Goal: Check status: Check status

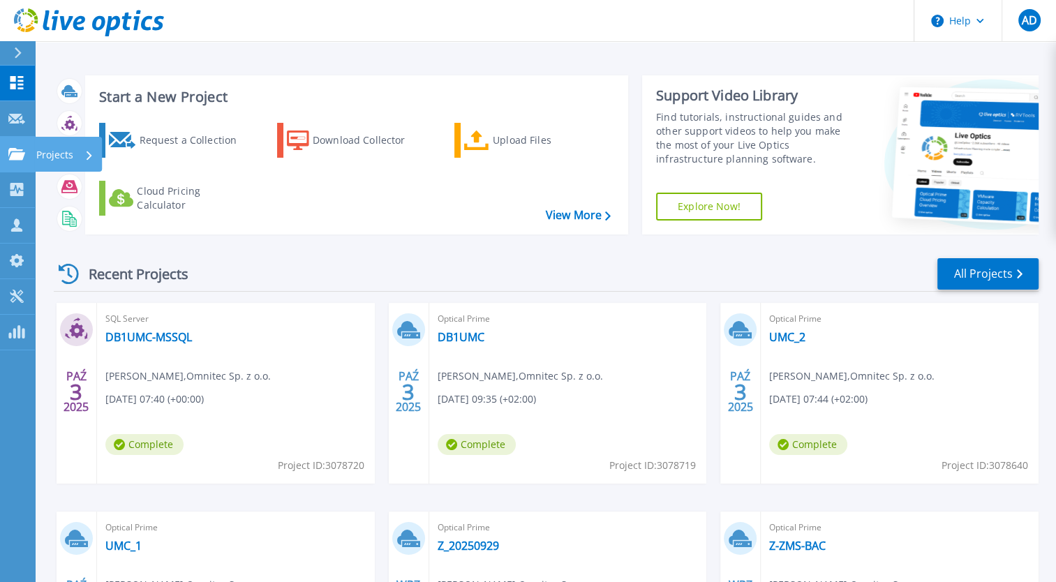
click at [36, 154] on p "Projects" at bounding box center [54, 155] width 37 height 36
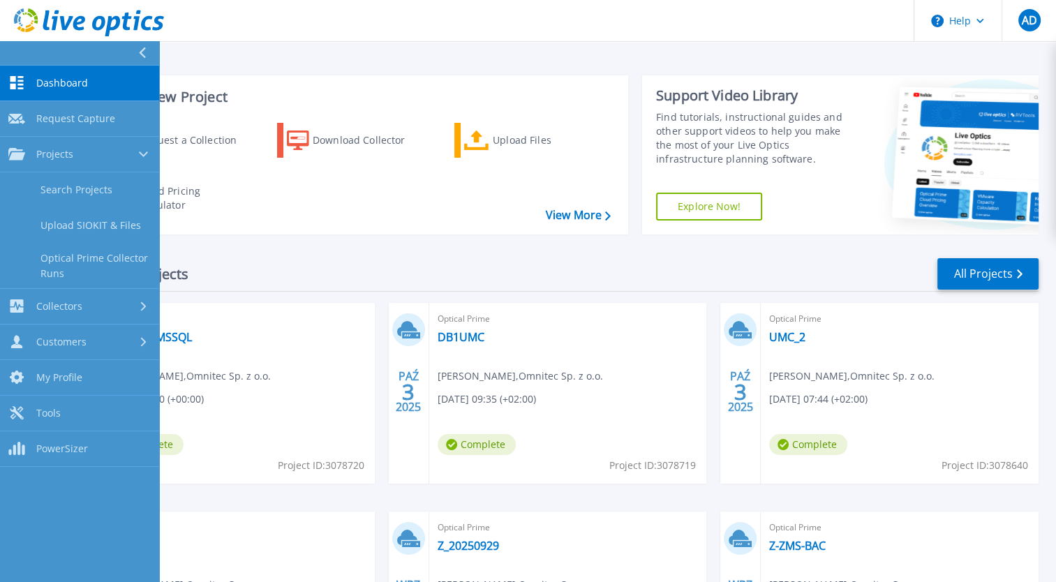
click at [72, 75] on link "Dashboard Dashboard" at bounding box center [79, 84] width 159 height 36
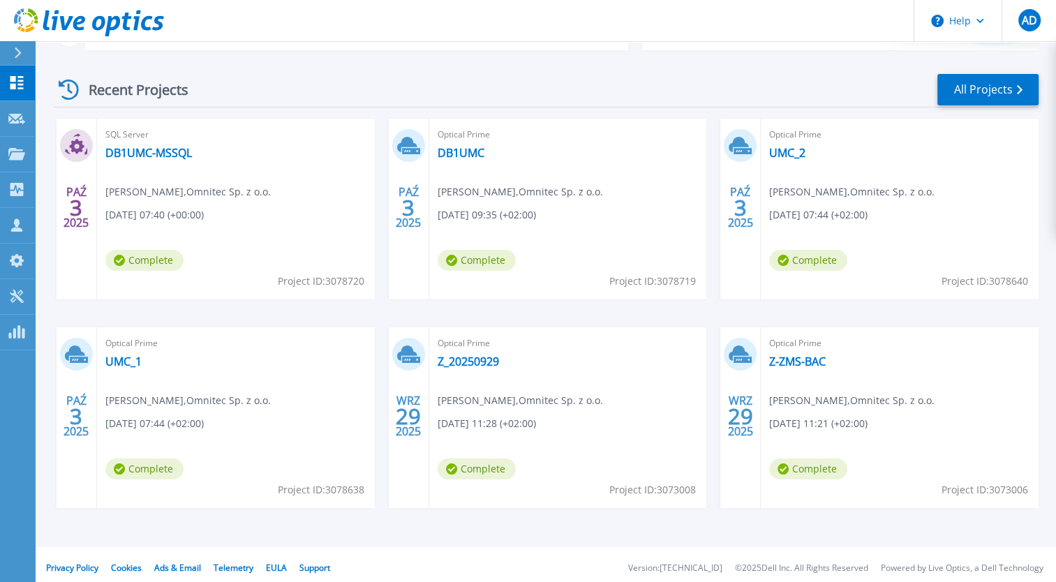
scroll to position [191, 0]
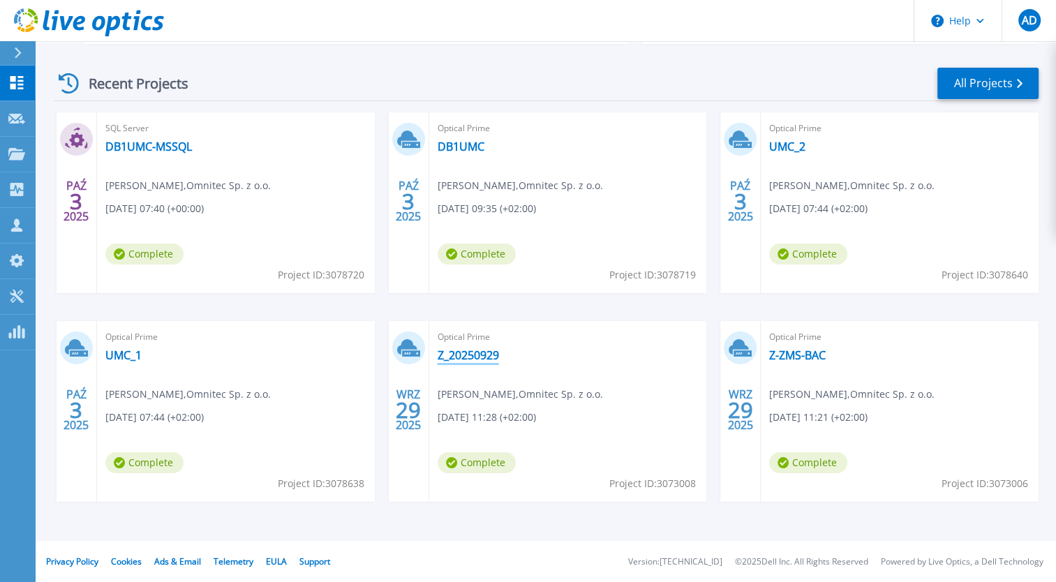
click at [481, 354] on link "Z_20250929" at bounding box center [468, 355] width 61 height 14
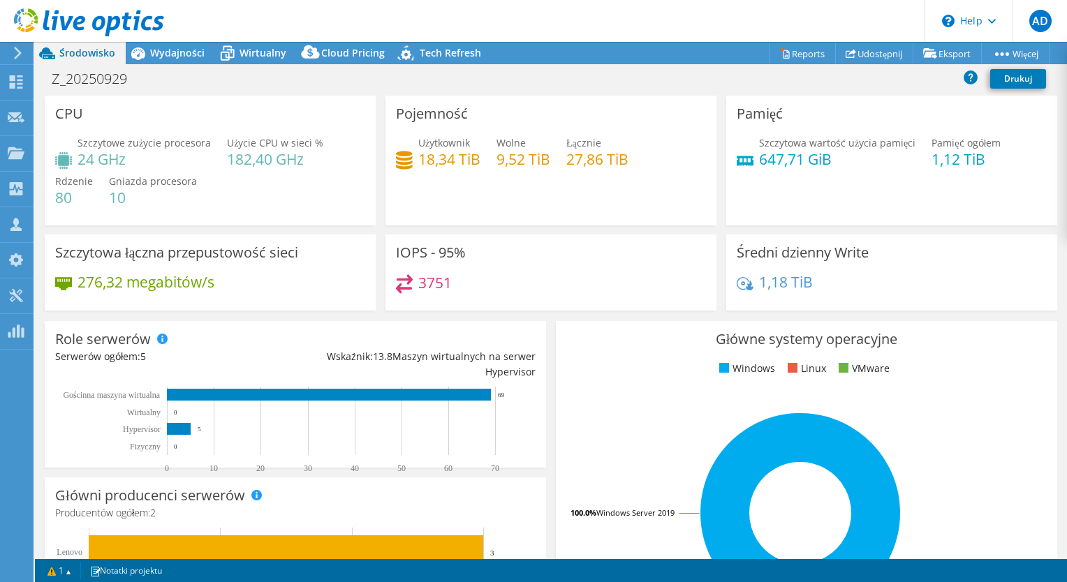
select select "EUFrankfurt"
select select "EUR"
click at [235, 54] on icon at bounding box center [227, 53] width 24 height 24
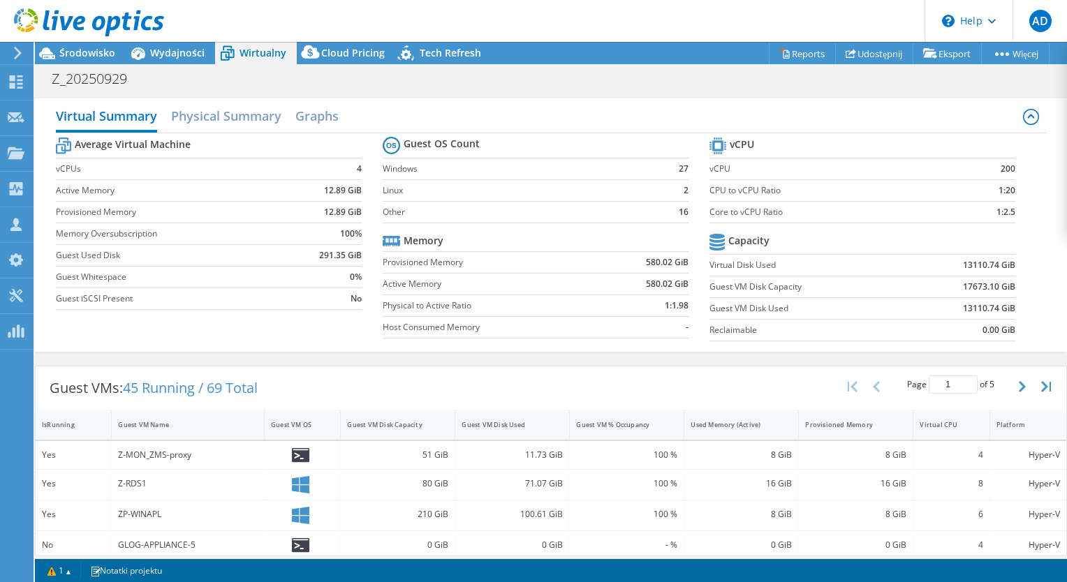
click at [68, 91] on div "Virtual Summary Physical Summary Graphs Average Virtual Machine vCPUs 4 Active …" at bounding box center [551, 224] width 1032 height 267
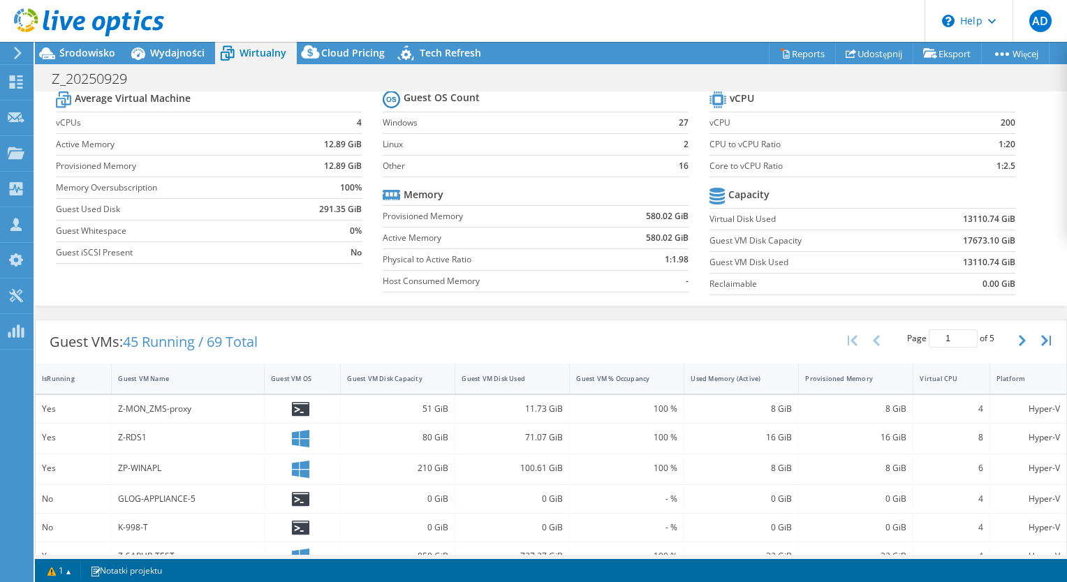
scroll to position [70, 0]
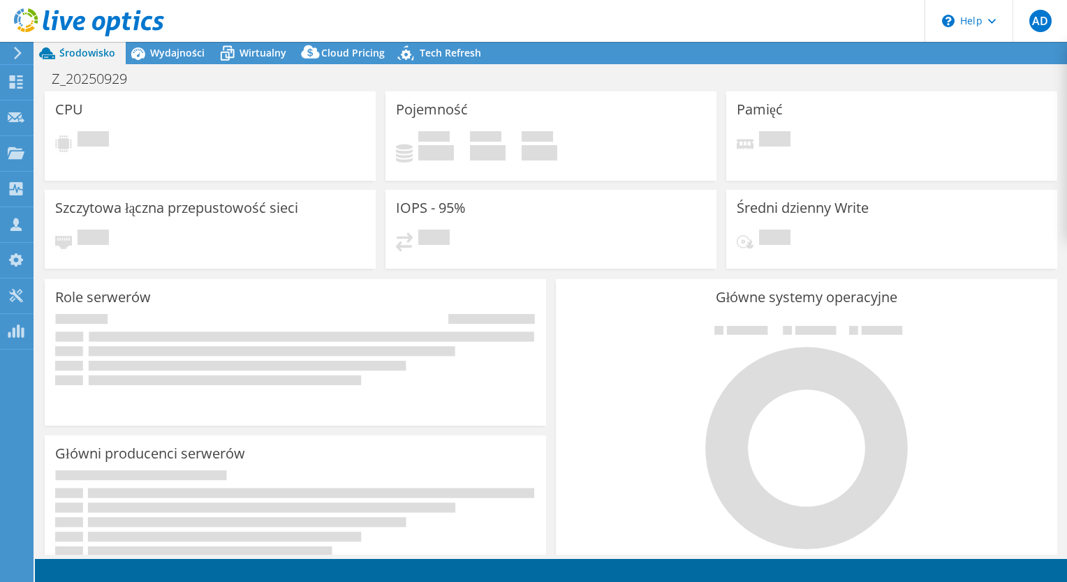
select select "EUFrankfurt"
select select "EUR"
